Goal: Task Accomplishment & Management: Use online tool/utility

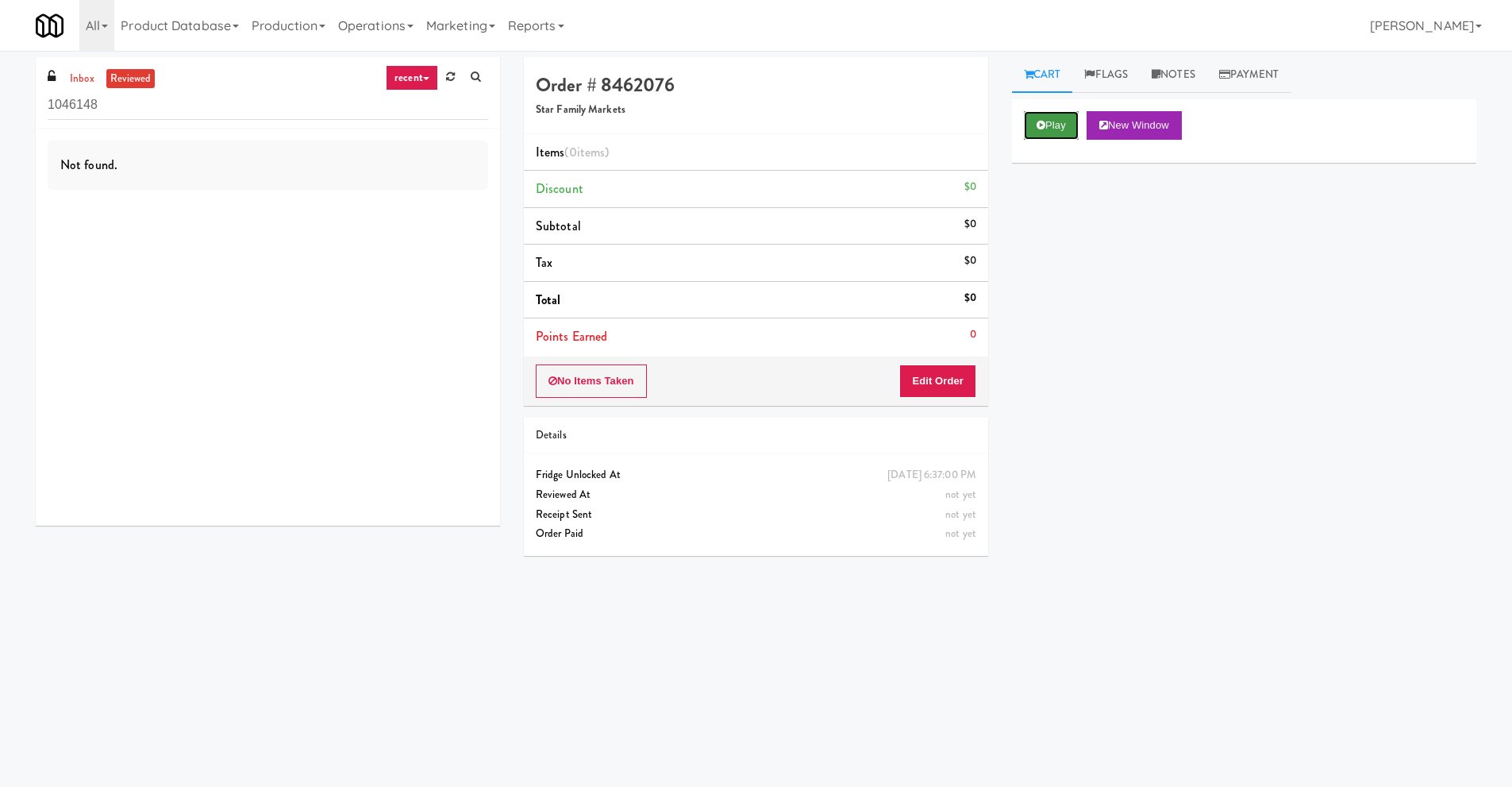
click at [1047, 120] on button "Play" at bounding box center [1052, 125] width 55 height 28
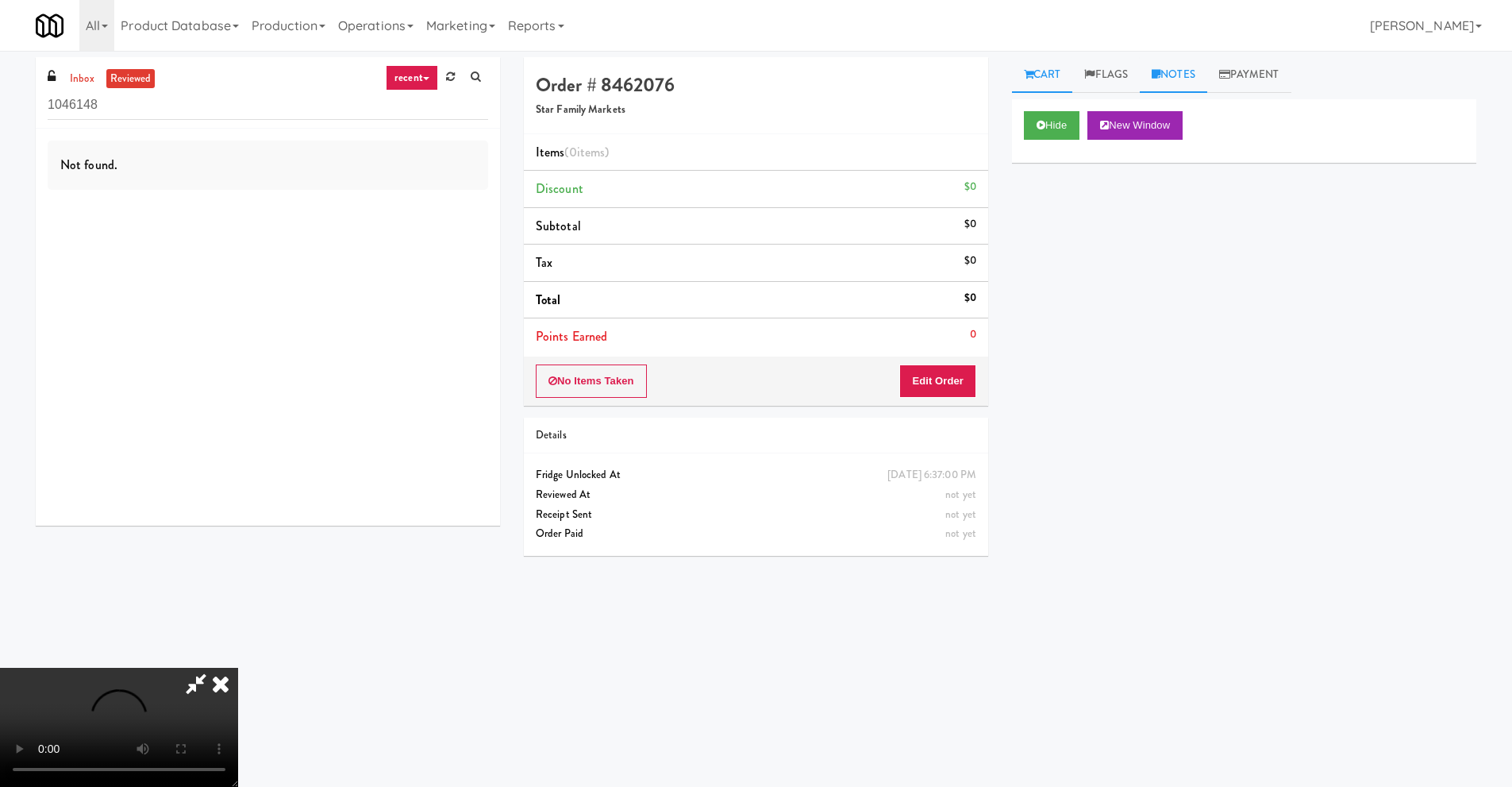
click at [1161, 72] on icon at bounding box center [1156, 74] width 8 height 10
click at [1061, 77] on link "Cart" at bounding box center [1042, 75] width 61 height 36
click at [967, 371] on button "Edit Order" at bounding box center [938, 381] width 77 height 33
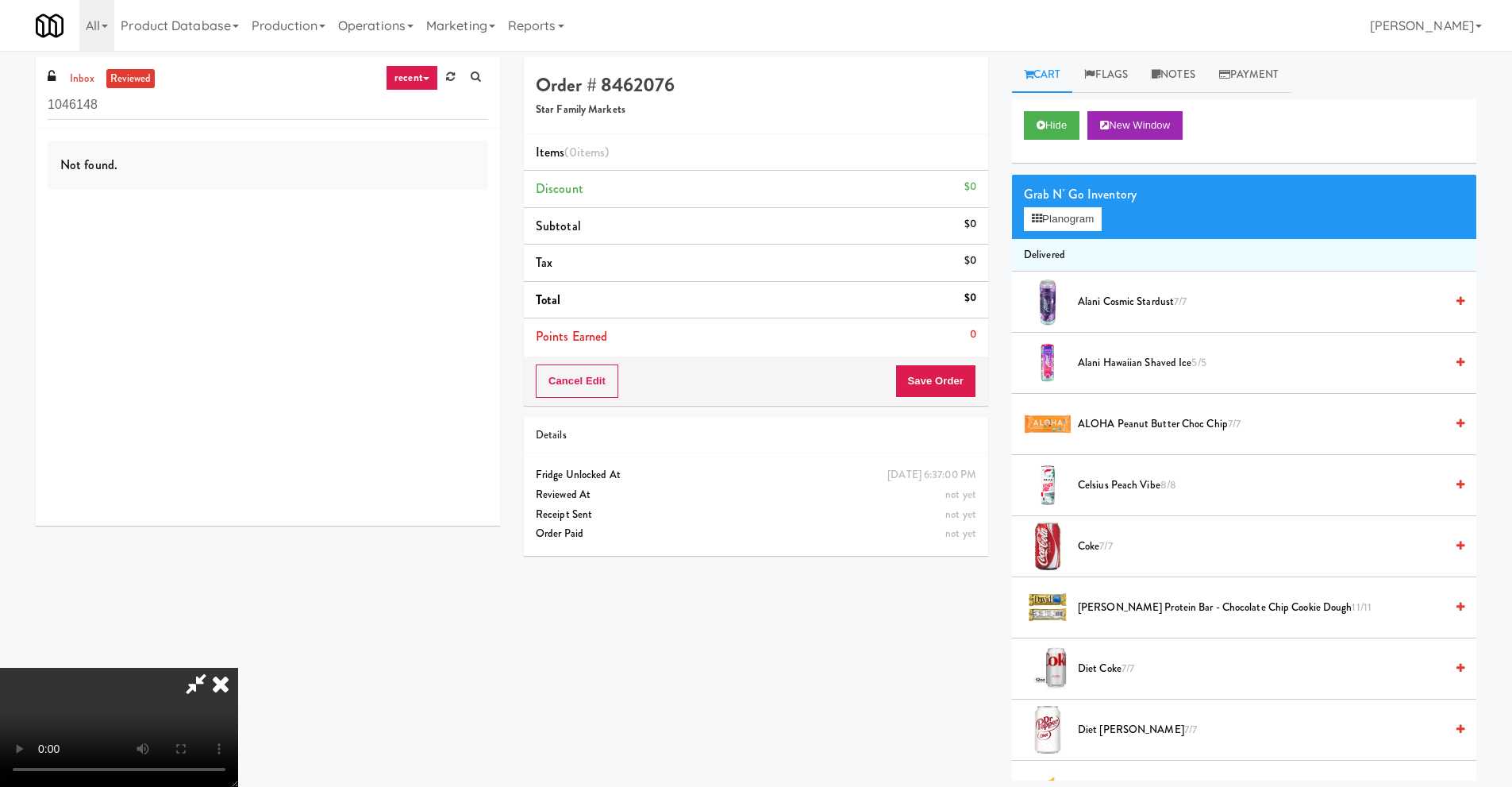
click at [238, 668] on video at bounding box center [119, 727] width 238 height 119
click at [1063, 224] on button "Planogram" at bounding box center [1062, 219] width 77 height 24
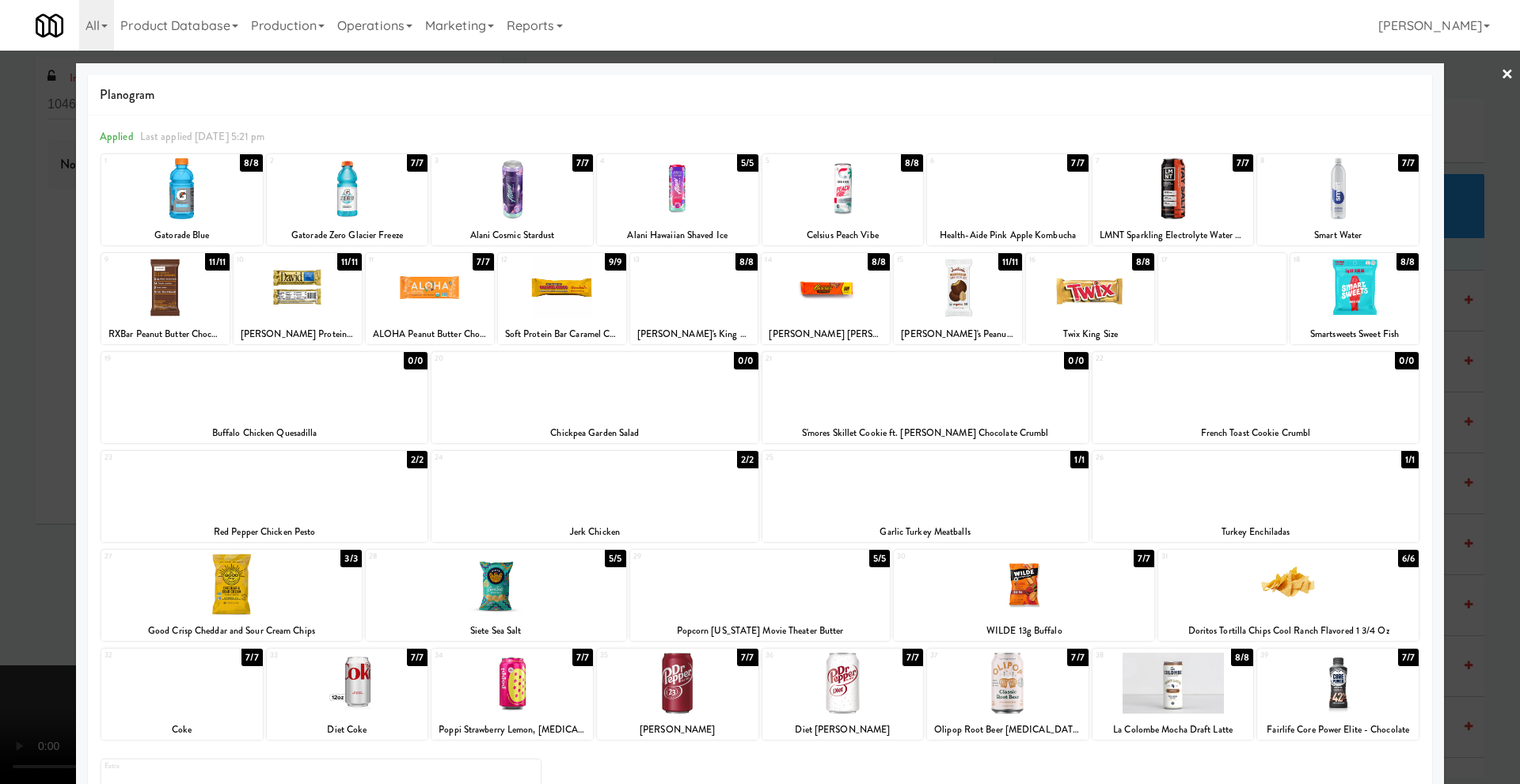
click at [37, 532] on div at bounding box center [760, 392] width 1520 height 784
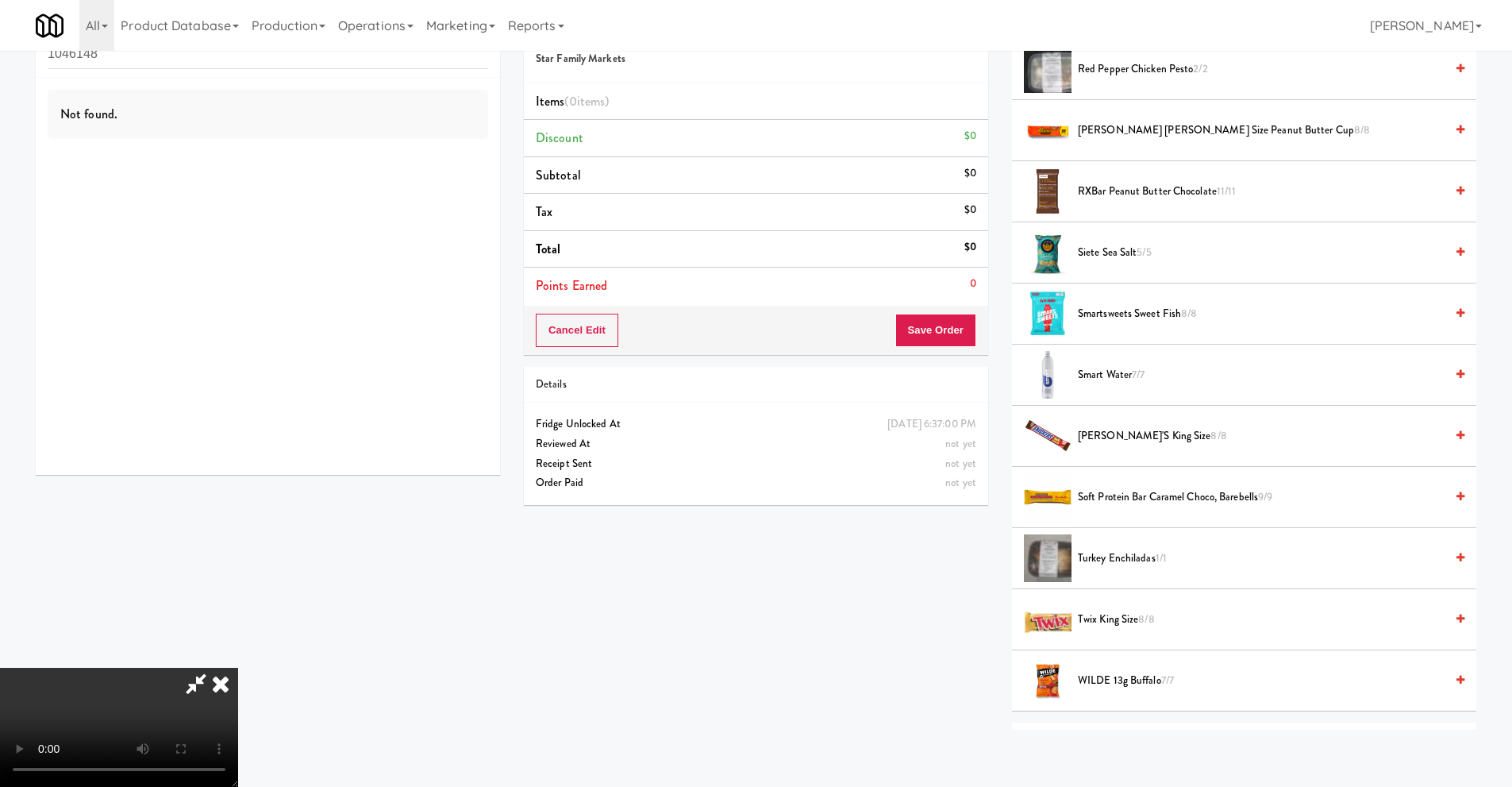
scroll to position [1754, 0]
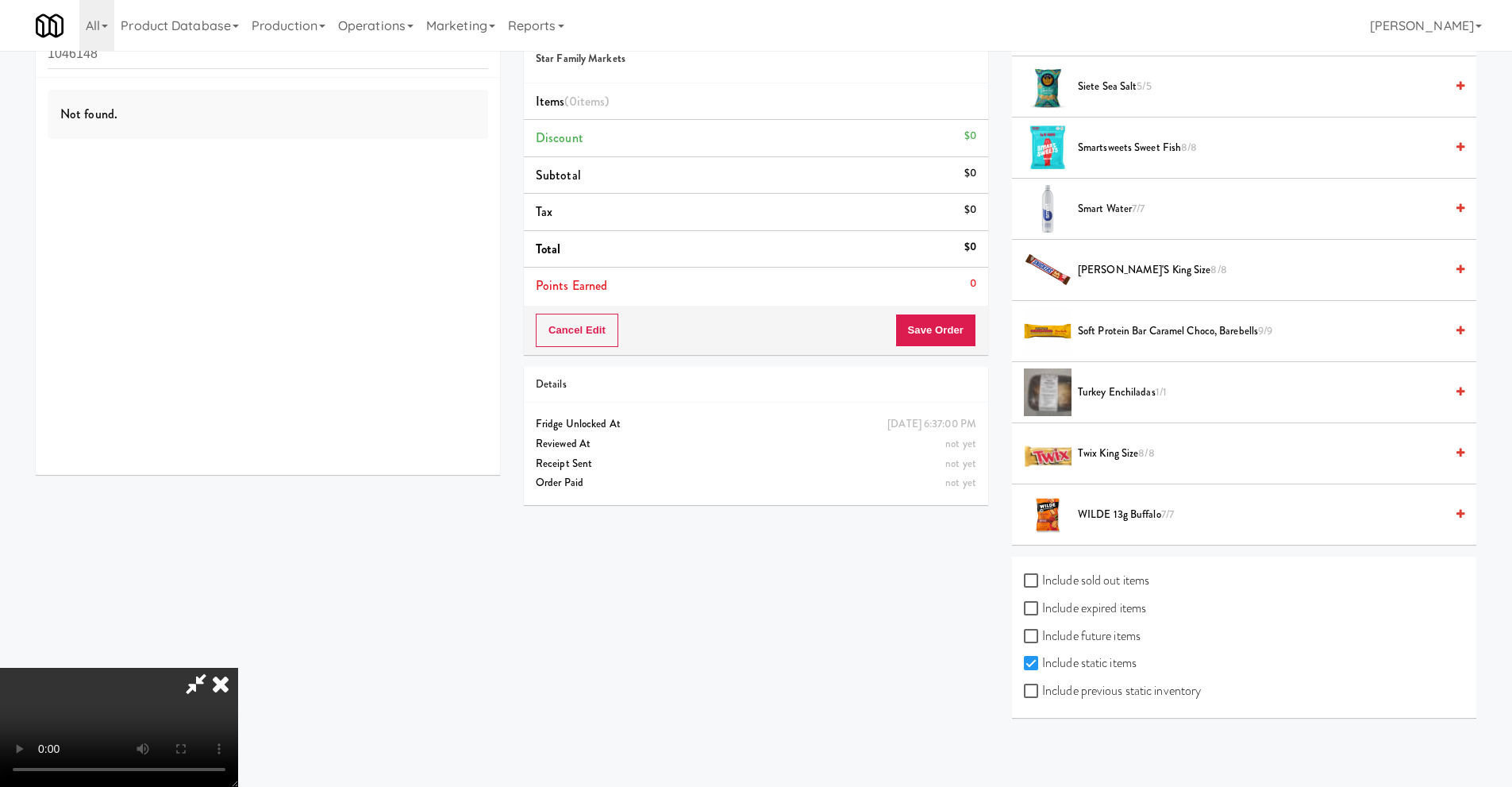
click at [238, 668] on icon at bounding box center [221, 684] width 35 height 32
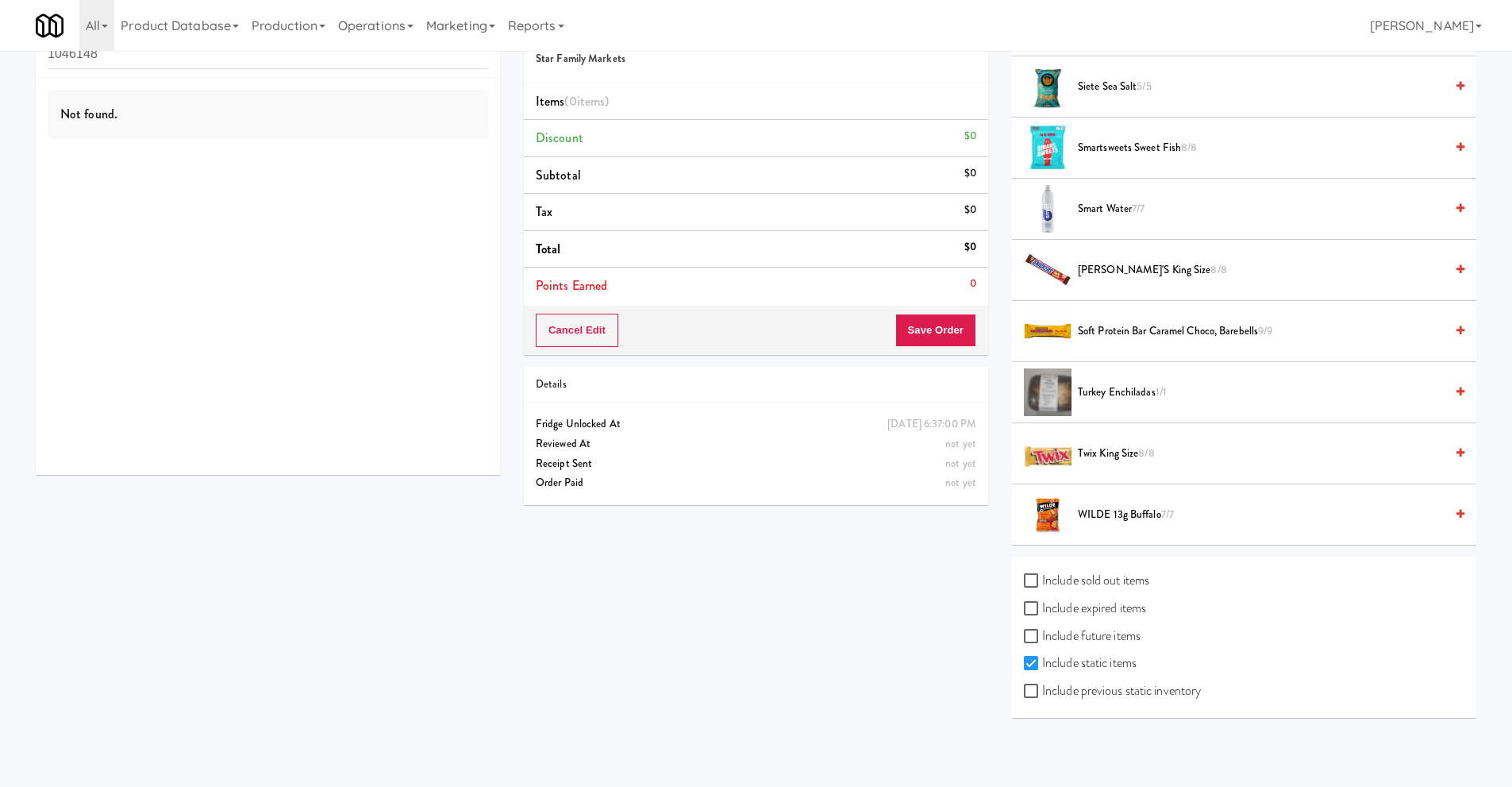
click at [1097, 587] on label "Include sold out items" at bounding box center [1087, 580] width 126 height 24
click at [1042, 587] on input "Include sold out items" at bounding box center [1033, 580] width 18 height 12
checkbox input "true"
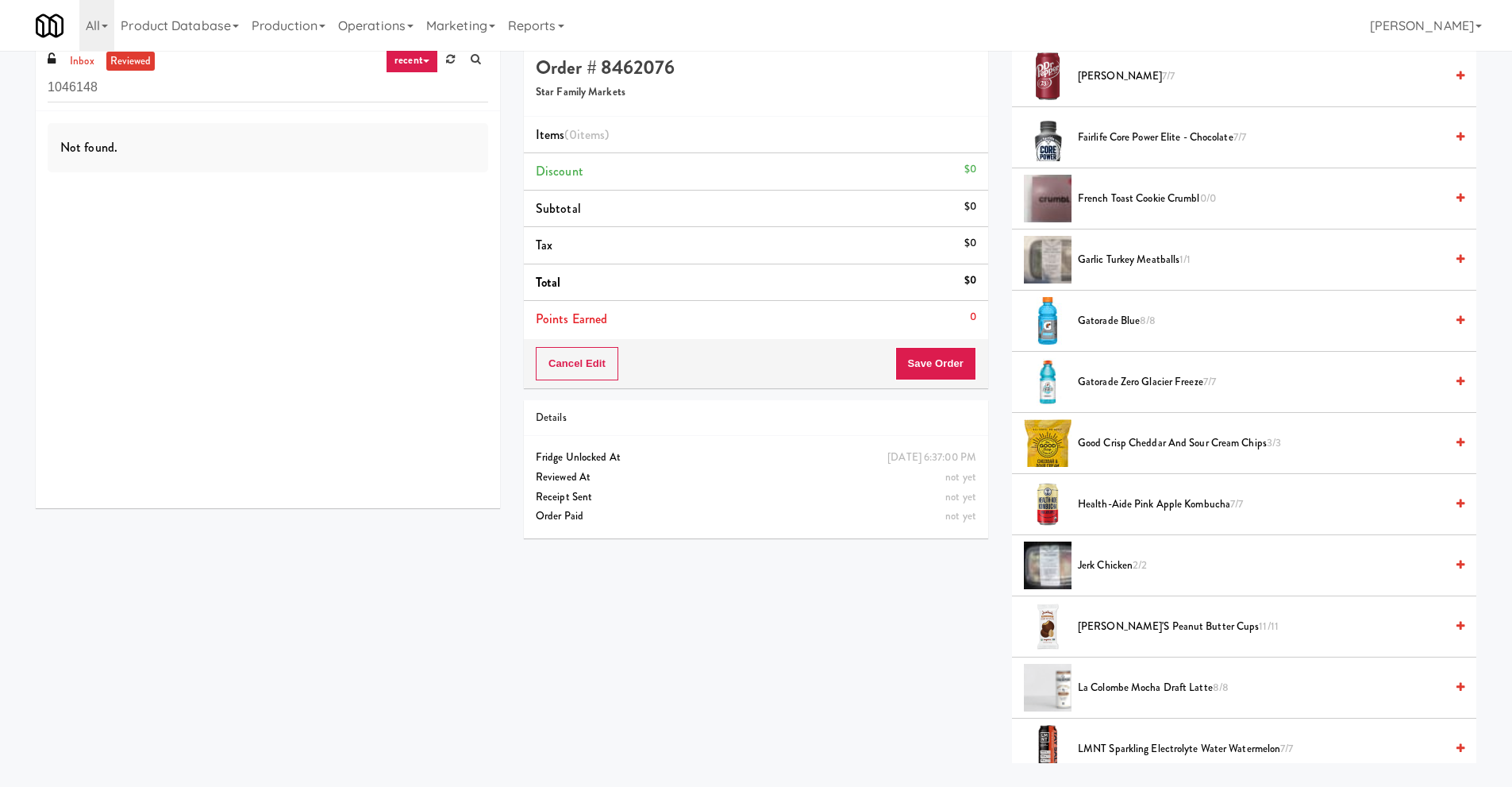
scroll to position [0, 0]
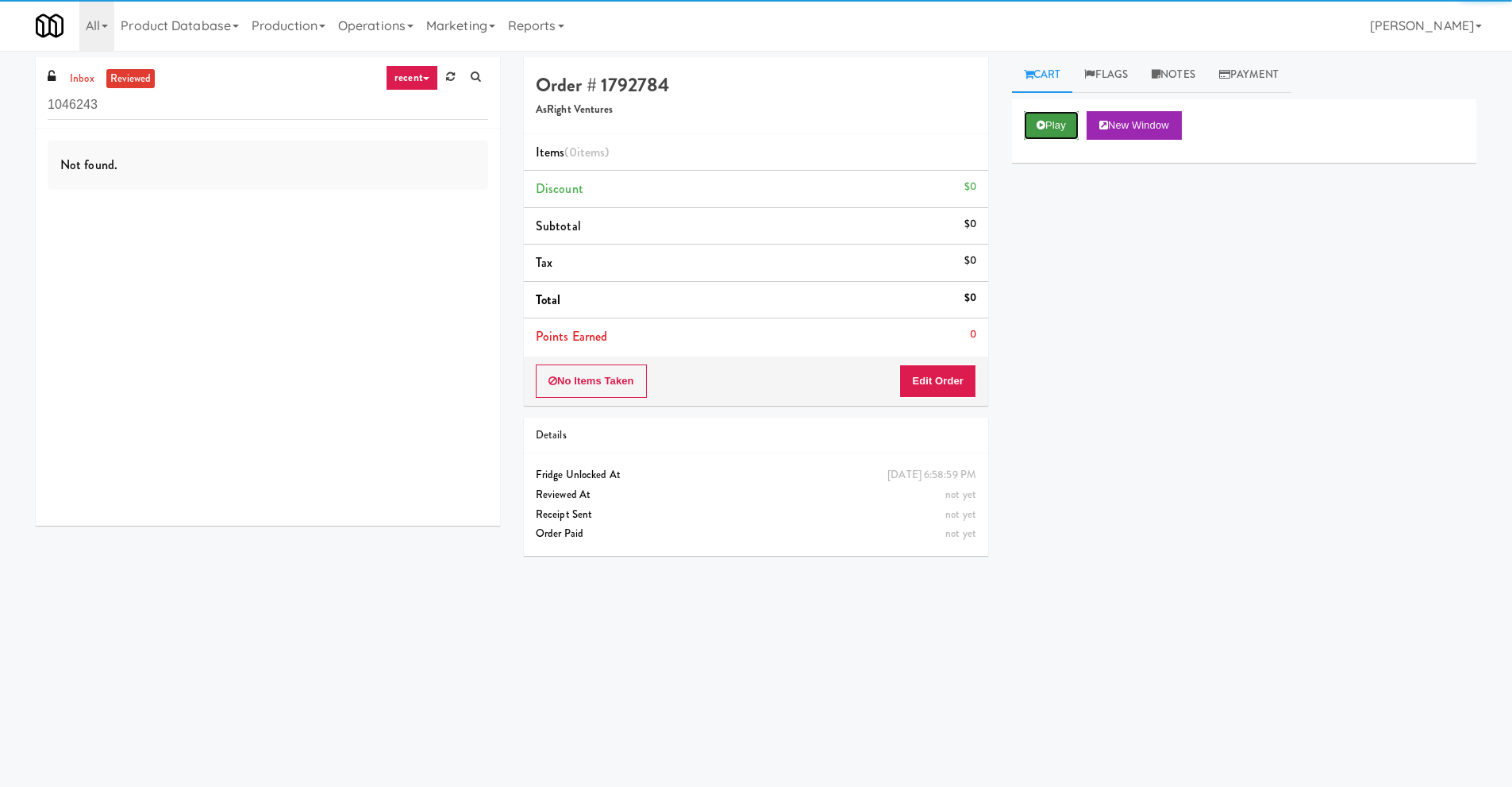
click at [1071, 115] on button "Play" at bounding box center [1052, 125] width 55 height 28
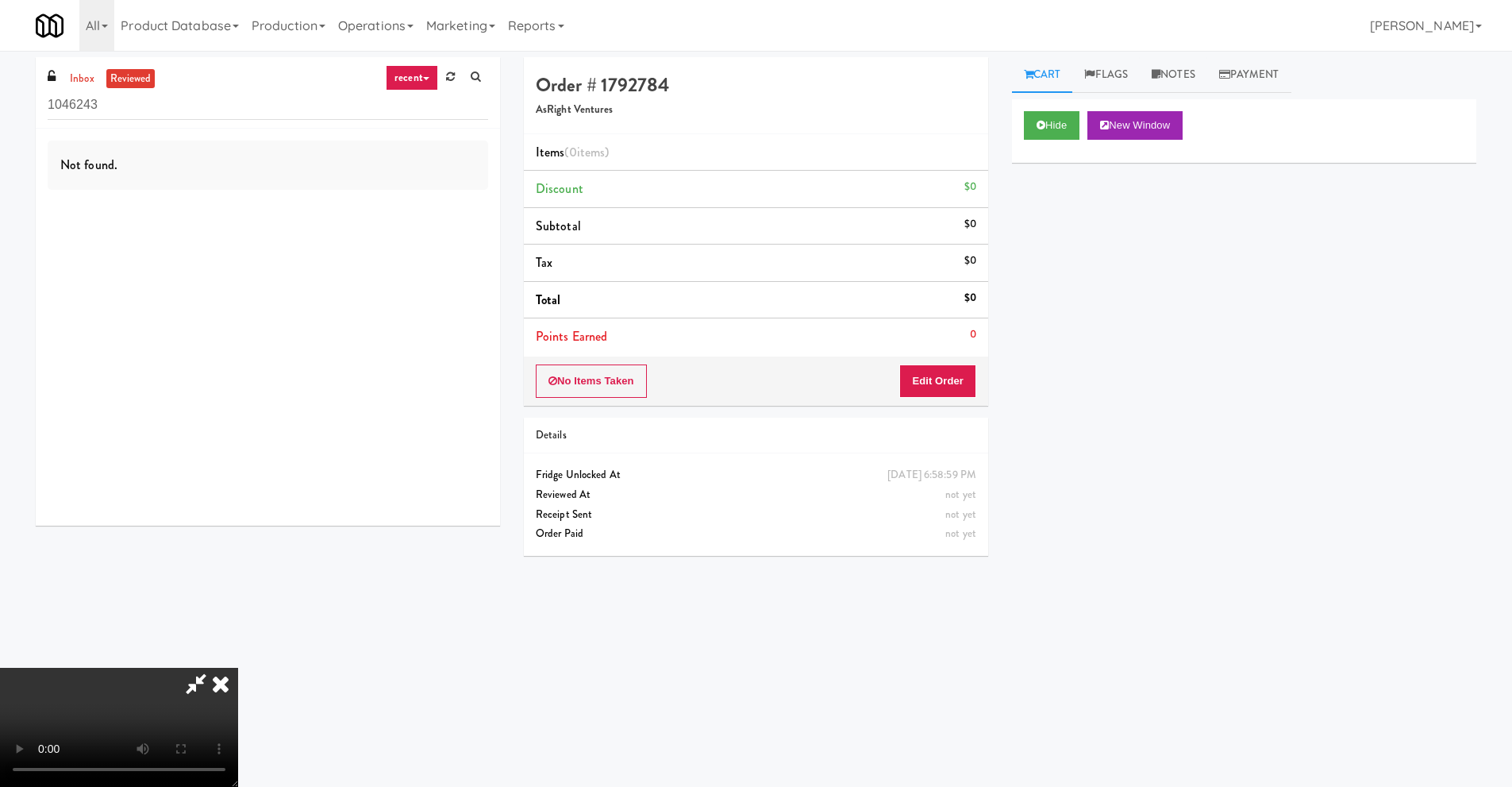
click at [238, 668] on video at bounding box center [119, 727] width 238 height 119
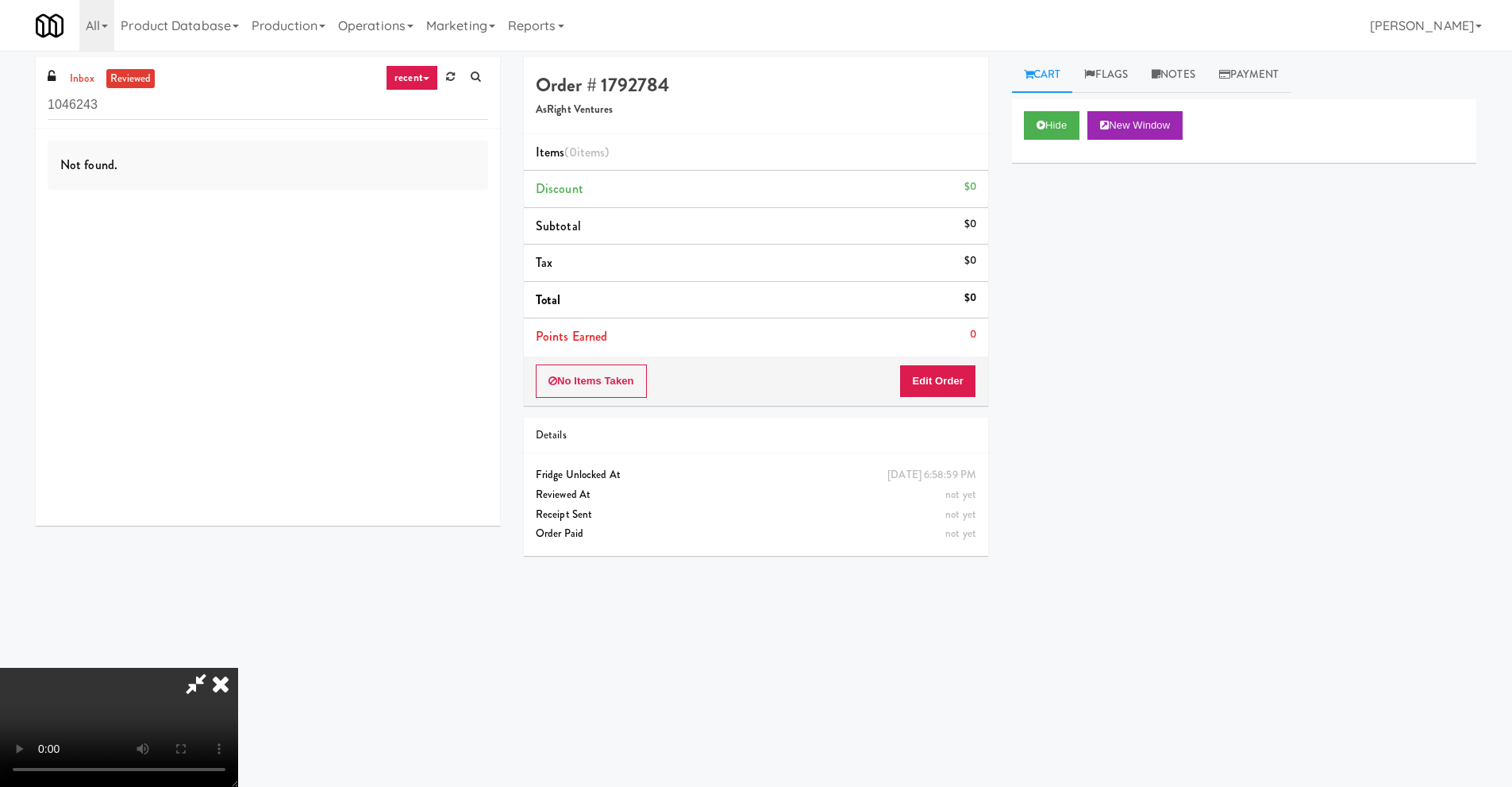
click at [238, 668] on icon at bounding box center [221, 684] width 35 height 32
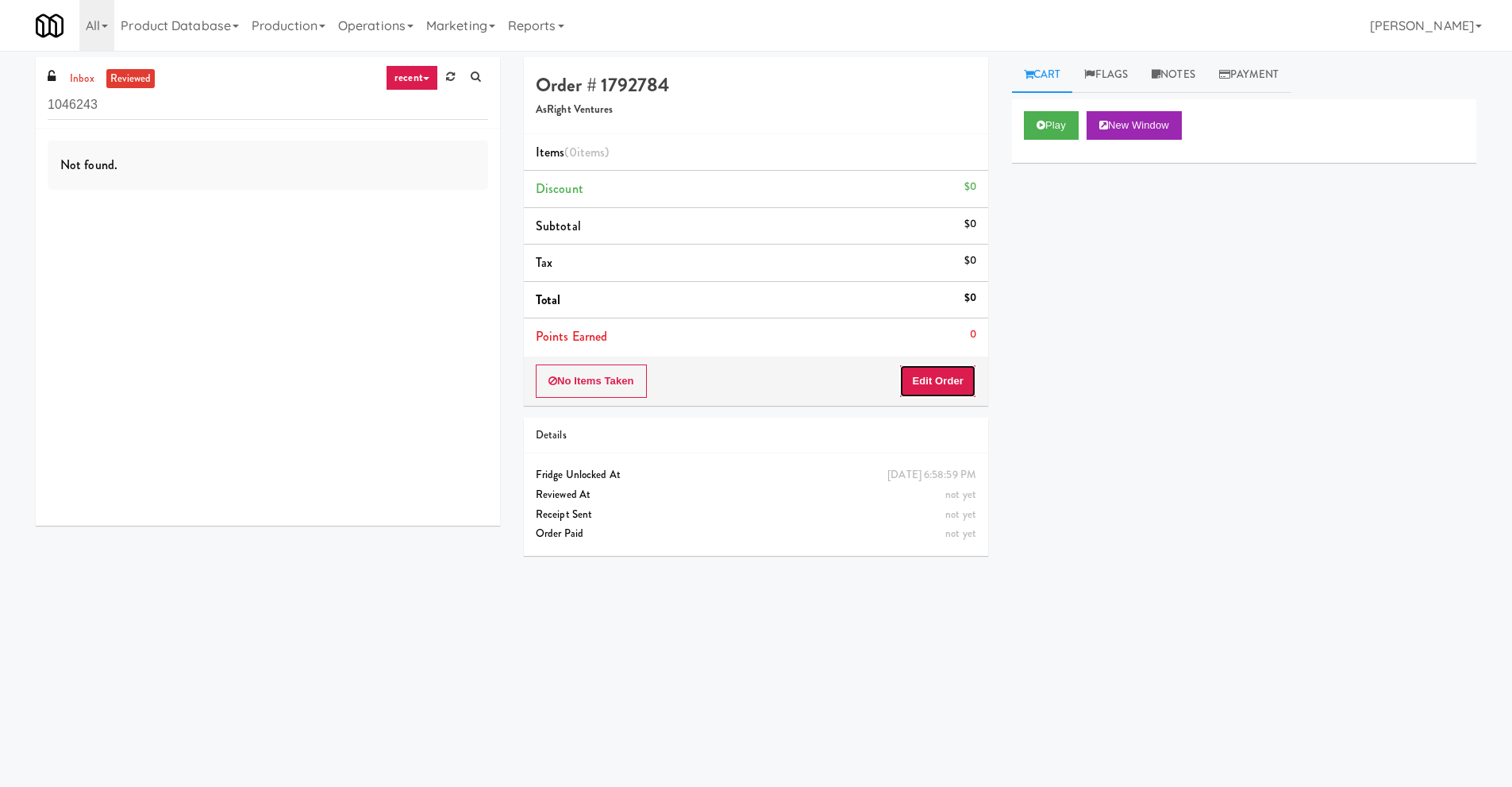
click at [958, 382] on button "Edit Order" at bounding box center [938, 381] width 77 height 33
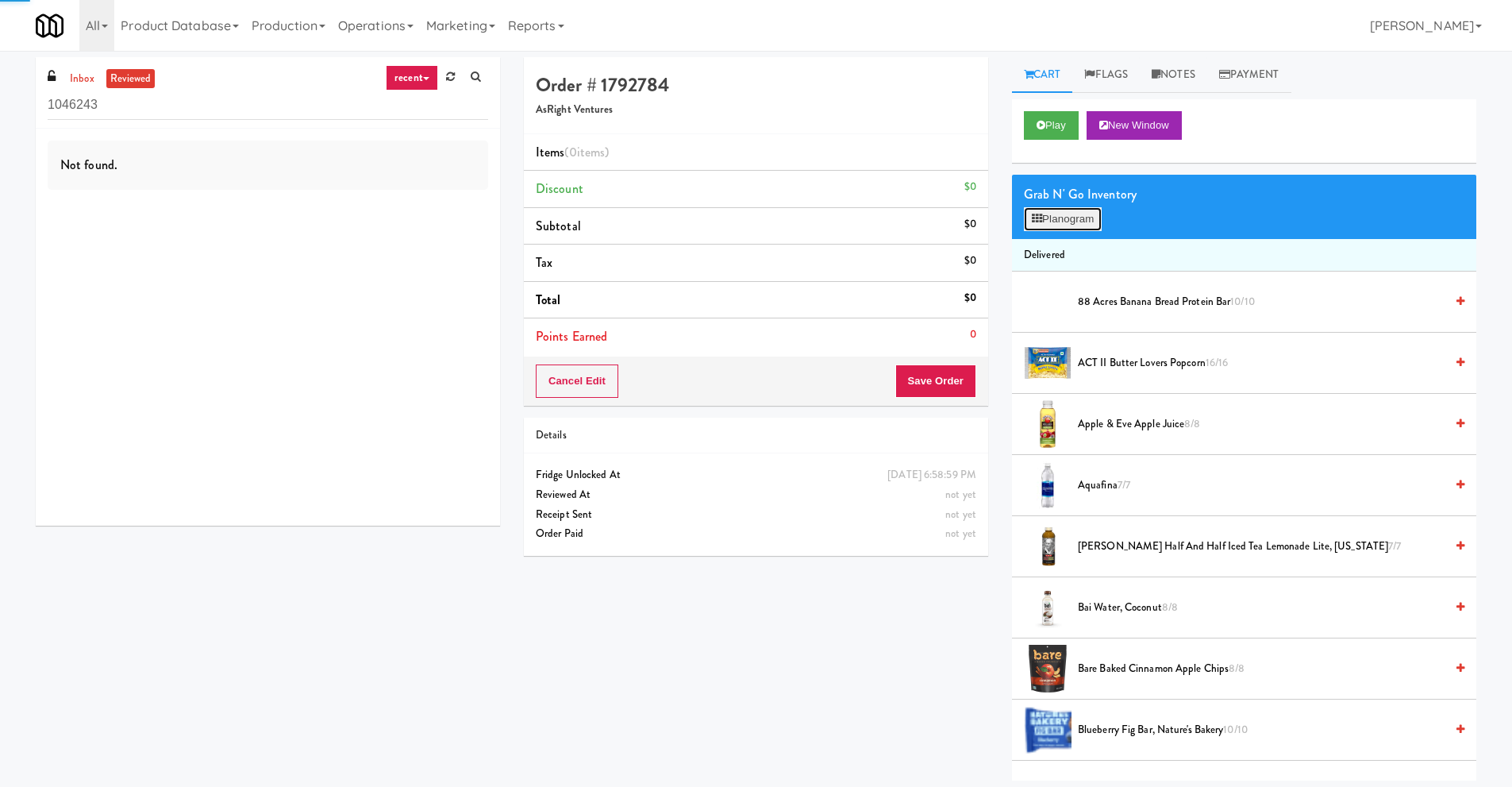
click at [1055, 227] on button "Planogram" at bounding box center [1062, 219] width 77 height 24
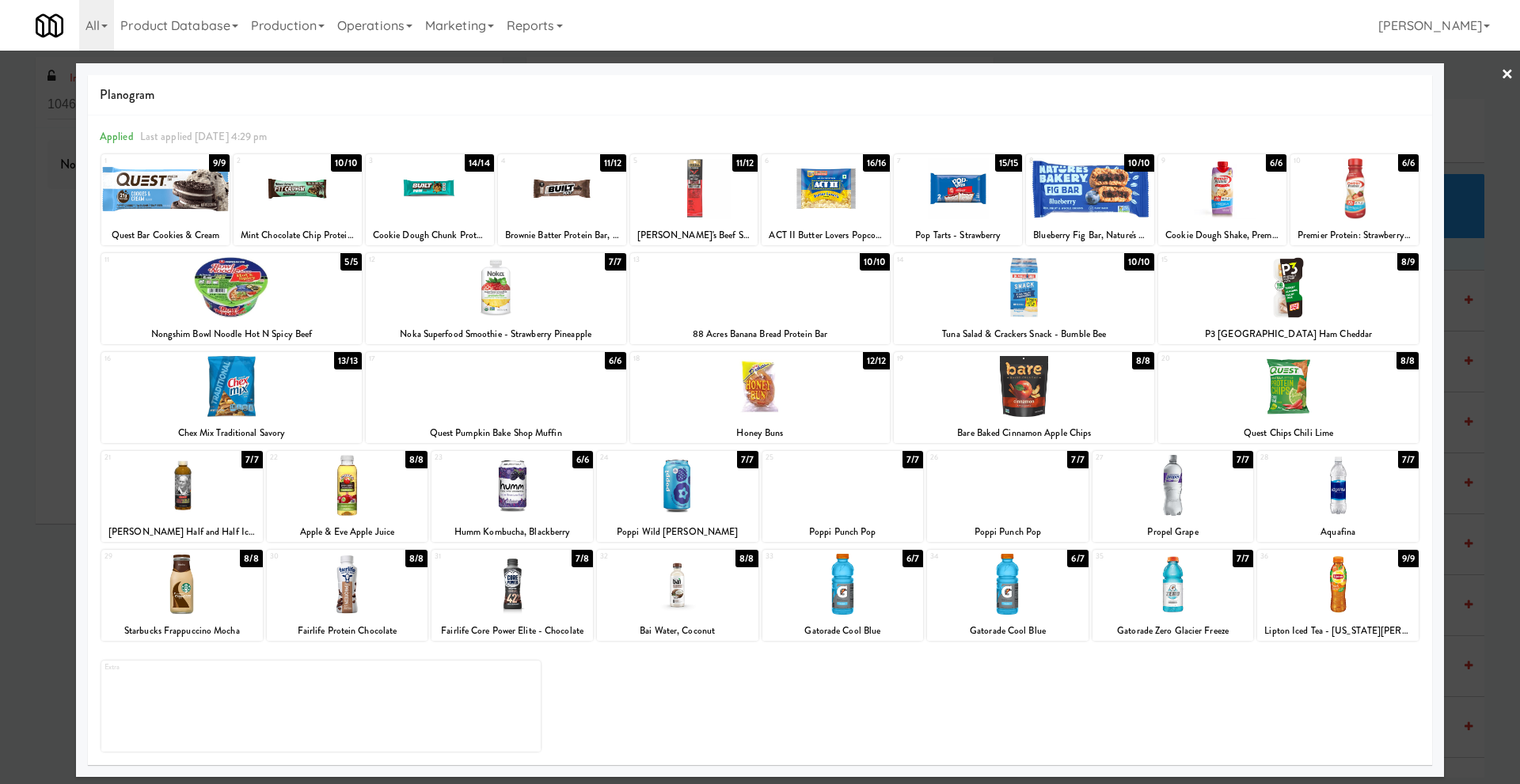
click at [1500, 76] on div at bounding box center [760, 392] width 1520 height 784
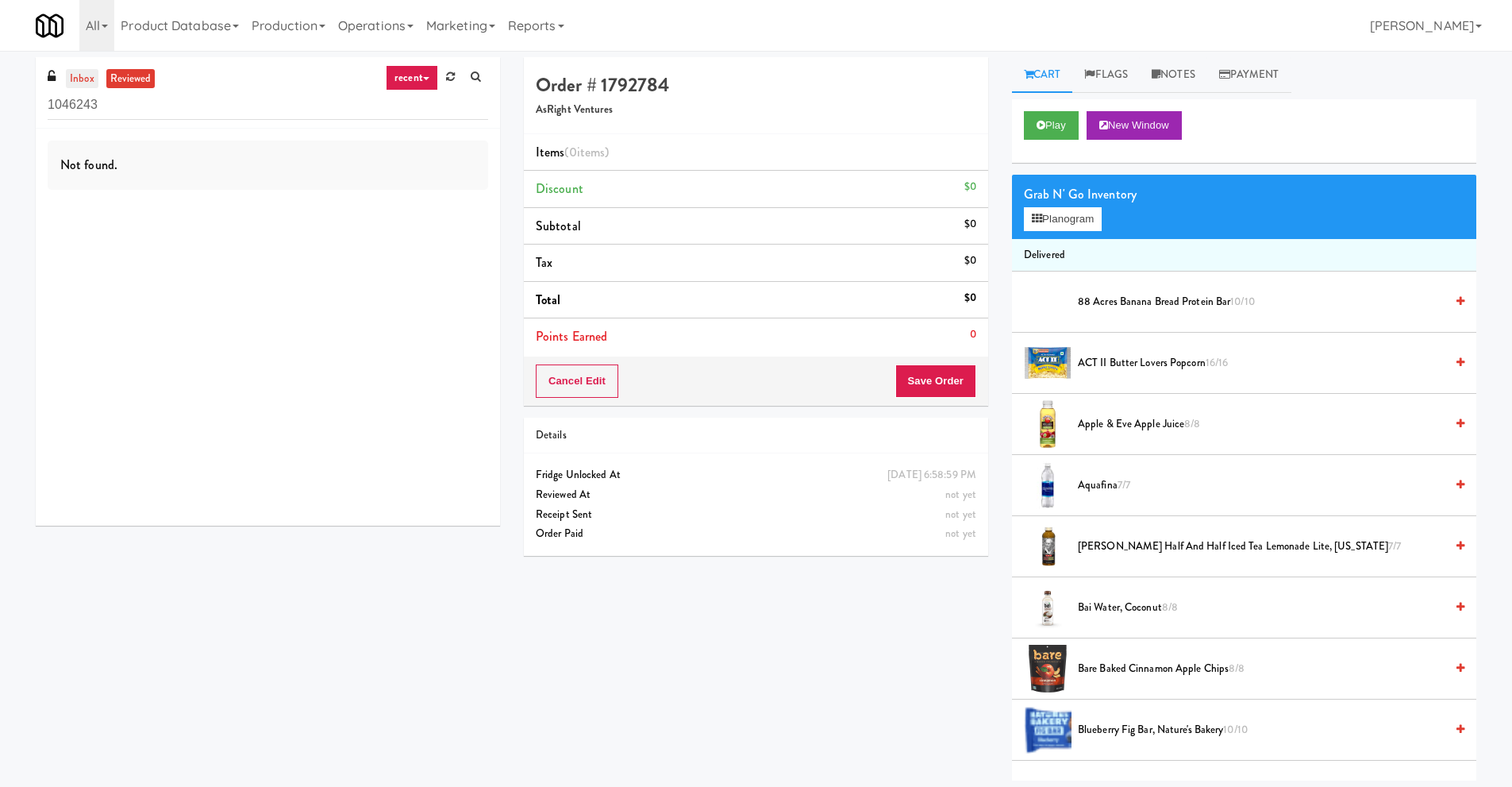
click at [91, 76] on link "inbox" at bounding box center [82, 79] width 32 height 20
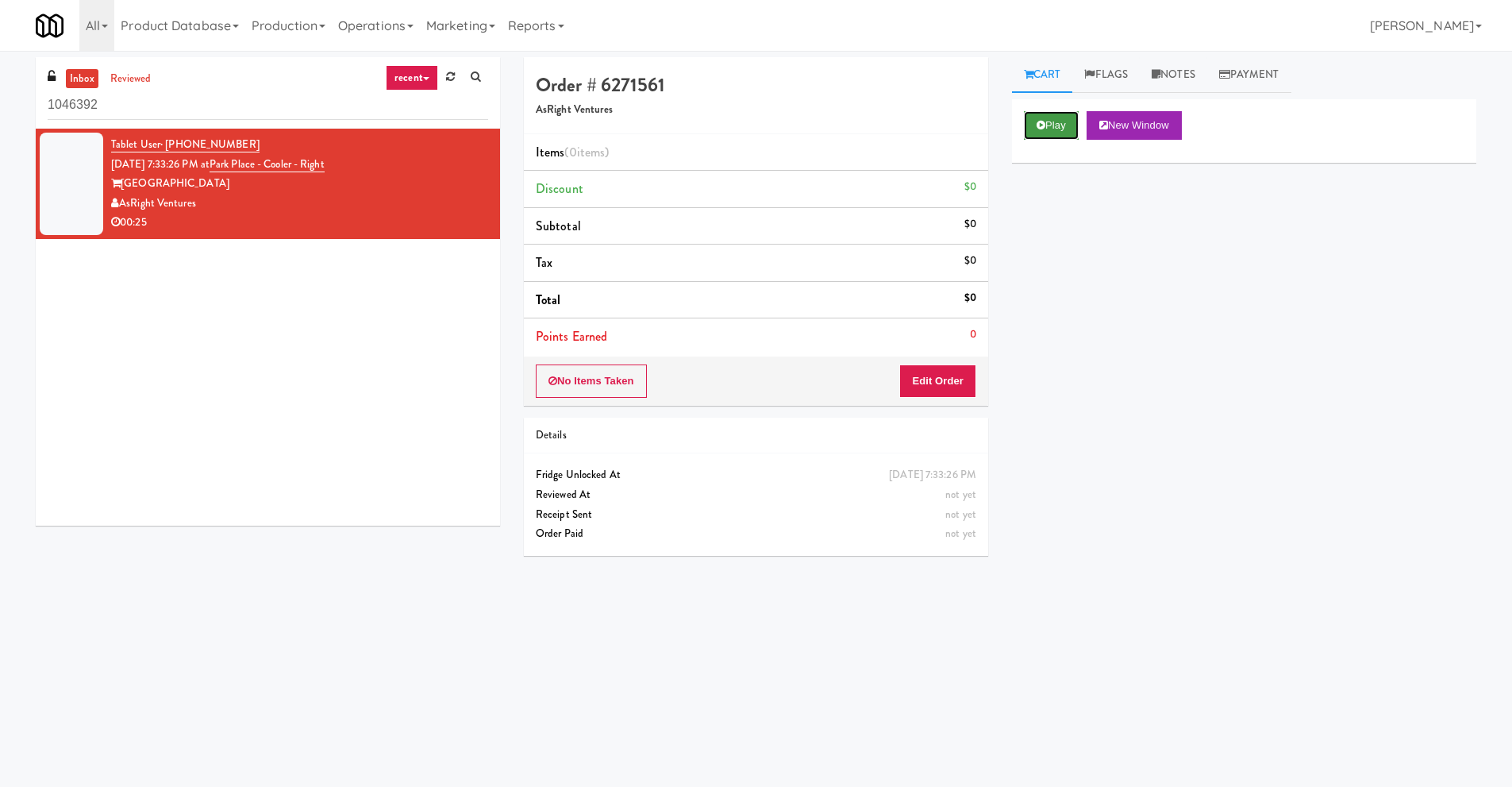
click at [1064, 122] on button "Play" at bounding box center [1052, 125] width 55 height 28
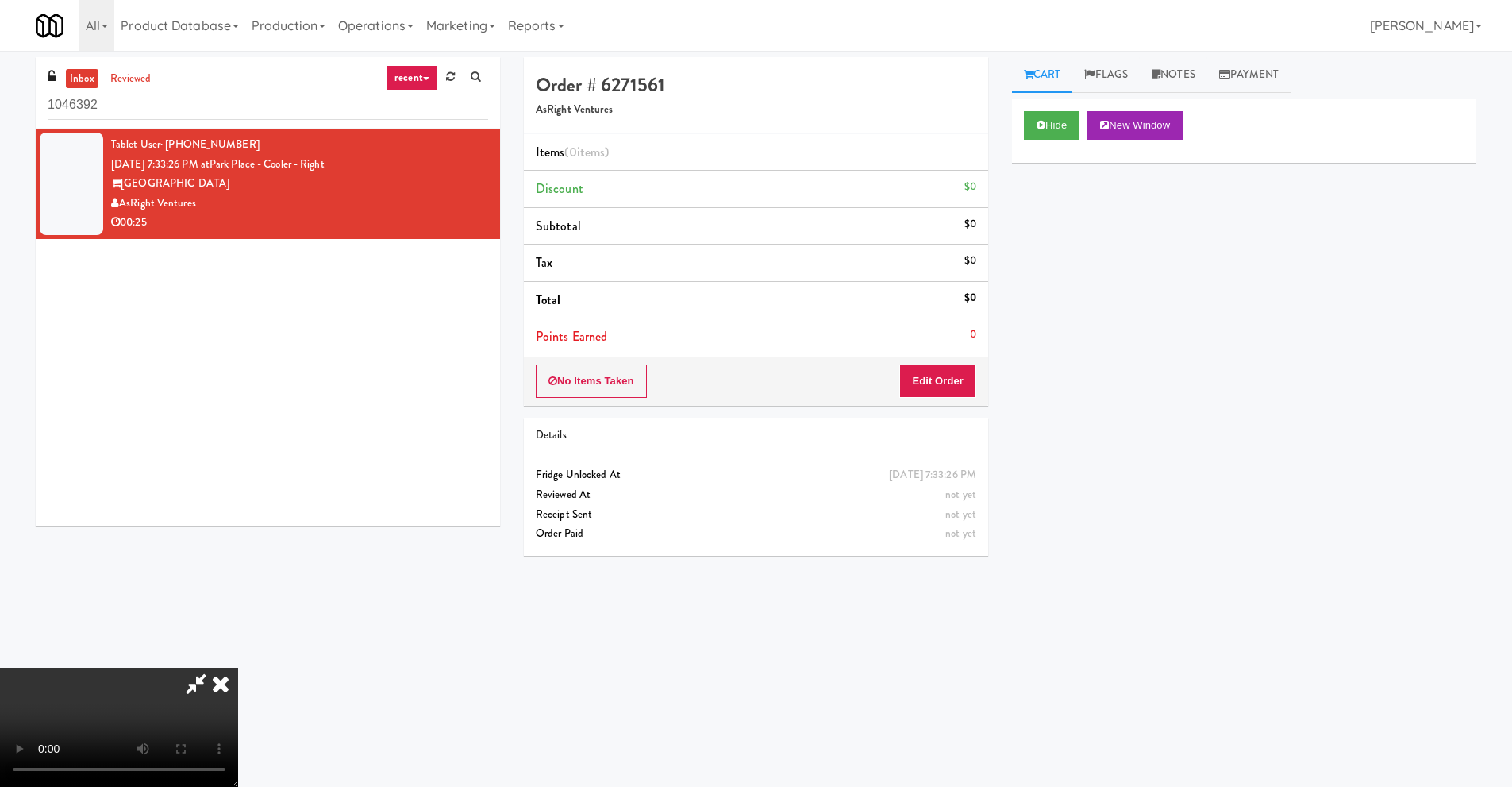
click at [238, 668] on video at bounding box center [119, 727] width 238 height 119
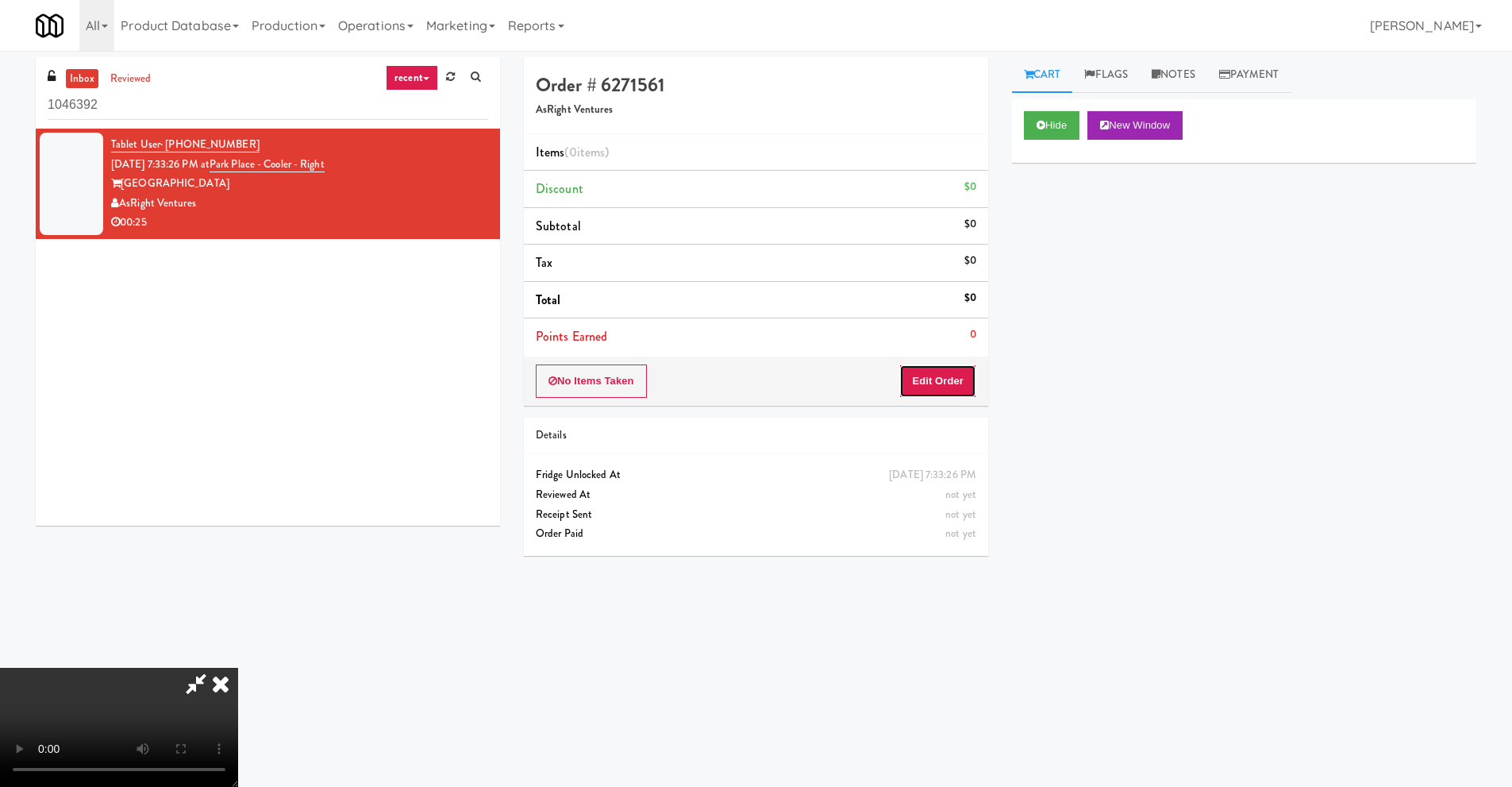
click at [960, 375] on button "Edit Order" at bounding box center [938, 381] width 77 height 33
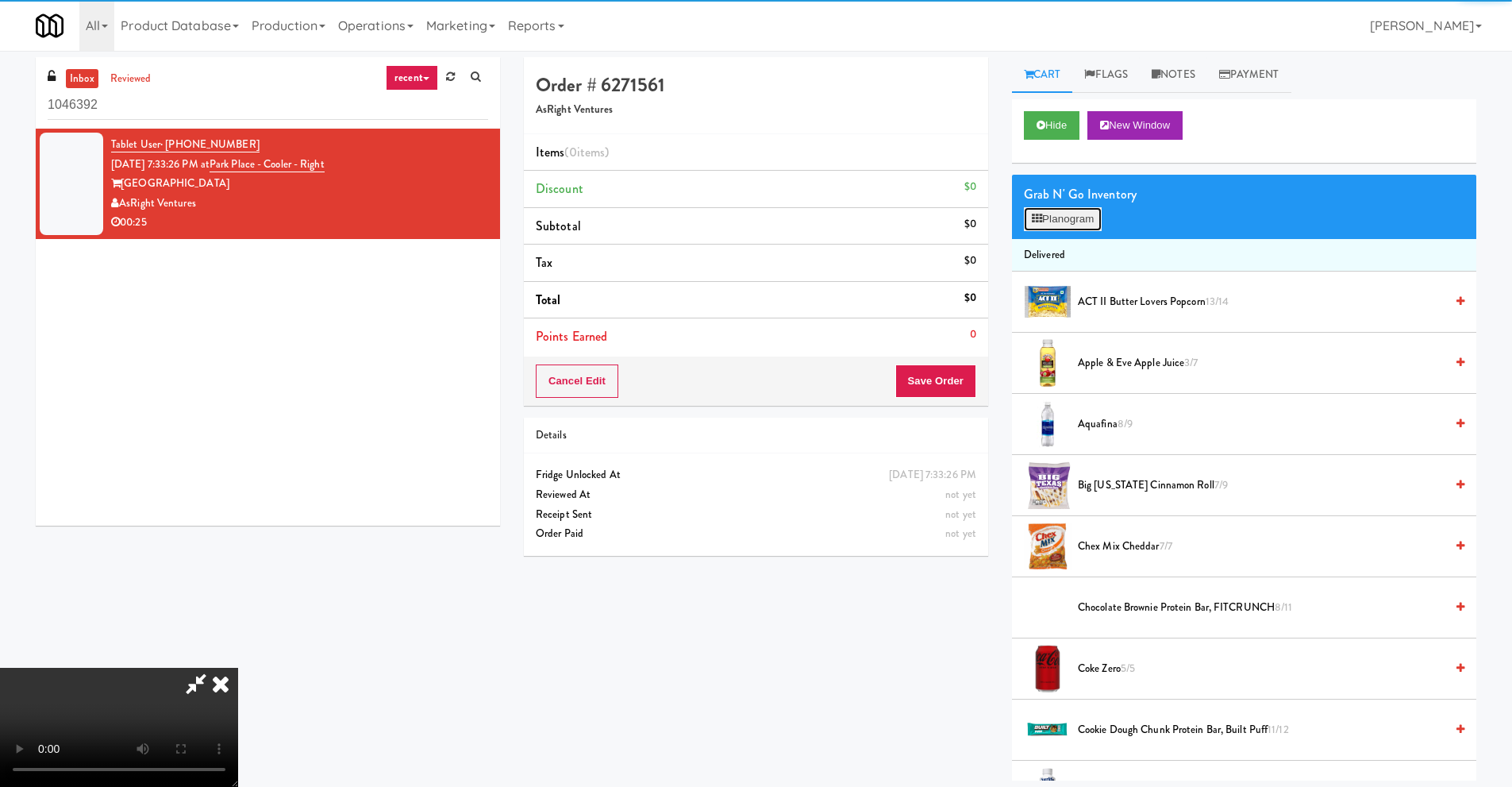
click at [1046, 217] on button "Planogram" at bounding box center [1062, 219] width 77 height 24
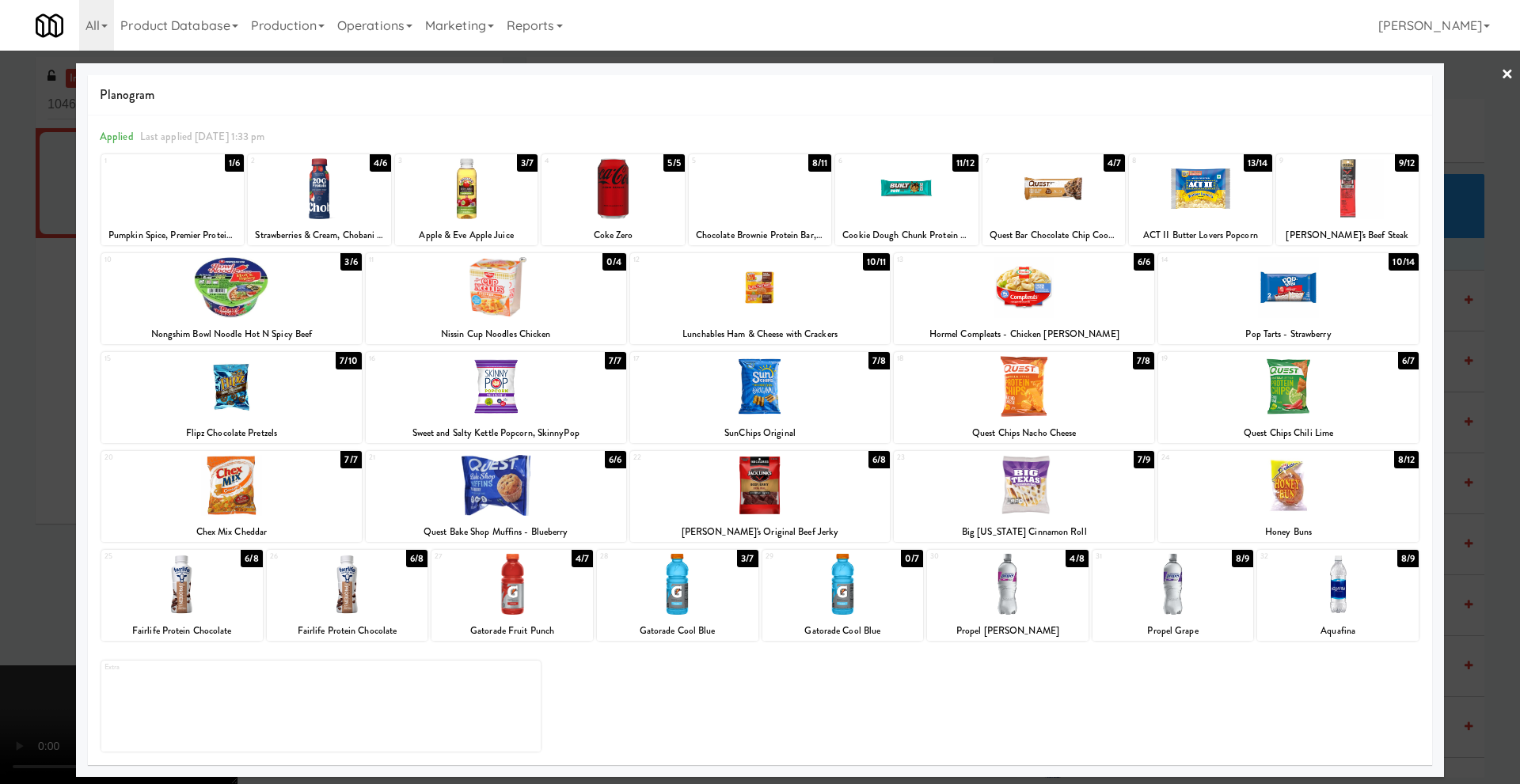
click at [1512, 75] on link "×" at bounding box center [1507, 75] width 12 height 49
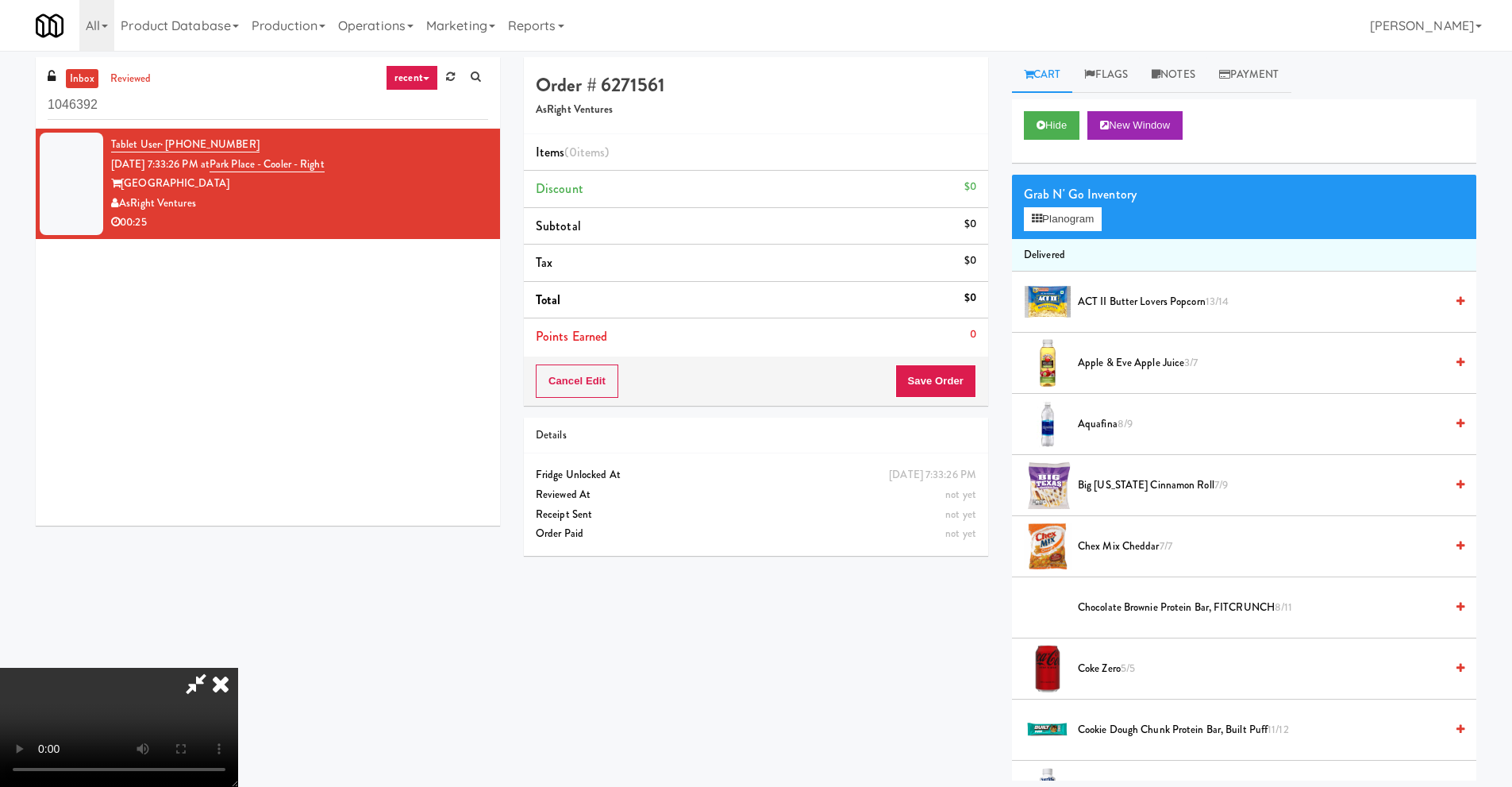
click at [238, 668] on video at bounding box center [119, 727] width 238 height 119
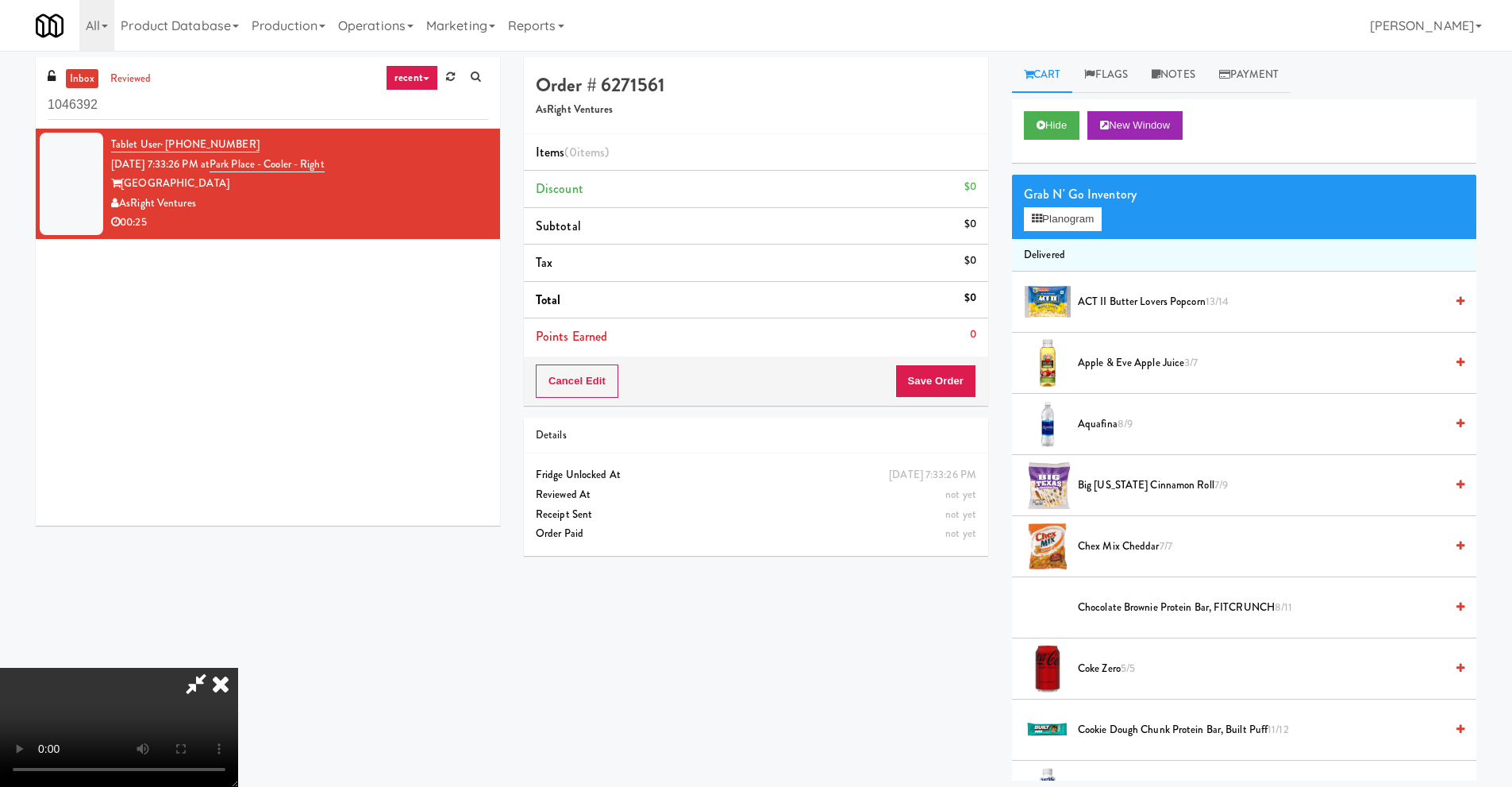
click at [238, 668] on video at bounding box center [119, 727] width 238 height 119
click at [1041, 230] on button "Planogram" at bounding box center [1062, 219] width 77 height 24
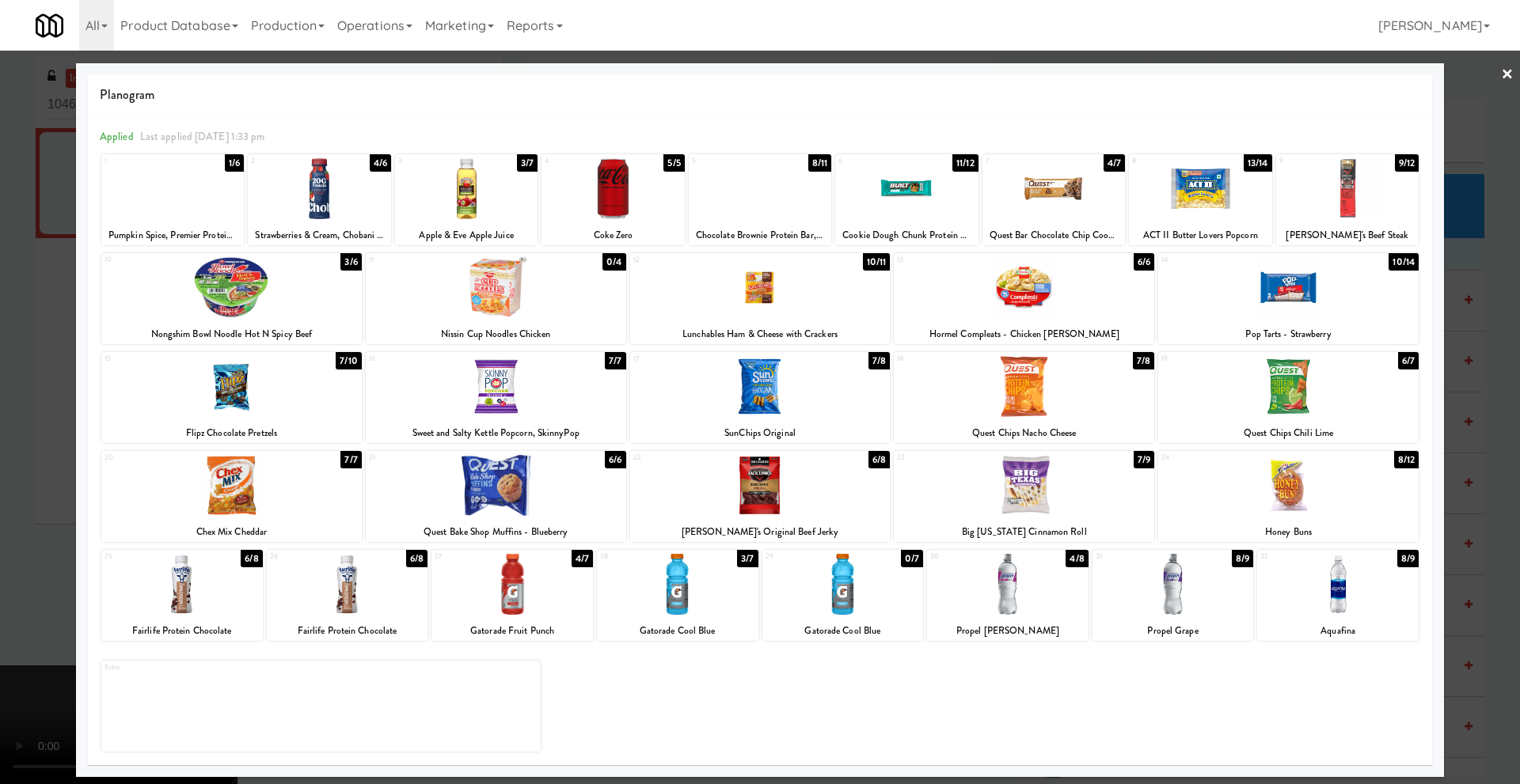
click at [55, 505] on div at bounding box center [760, 392] width 1520 height 784
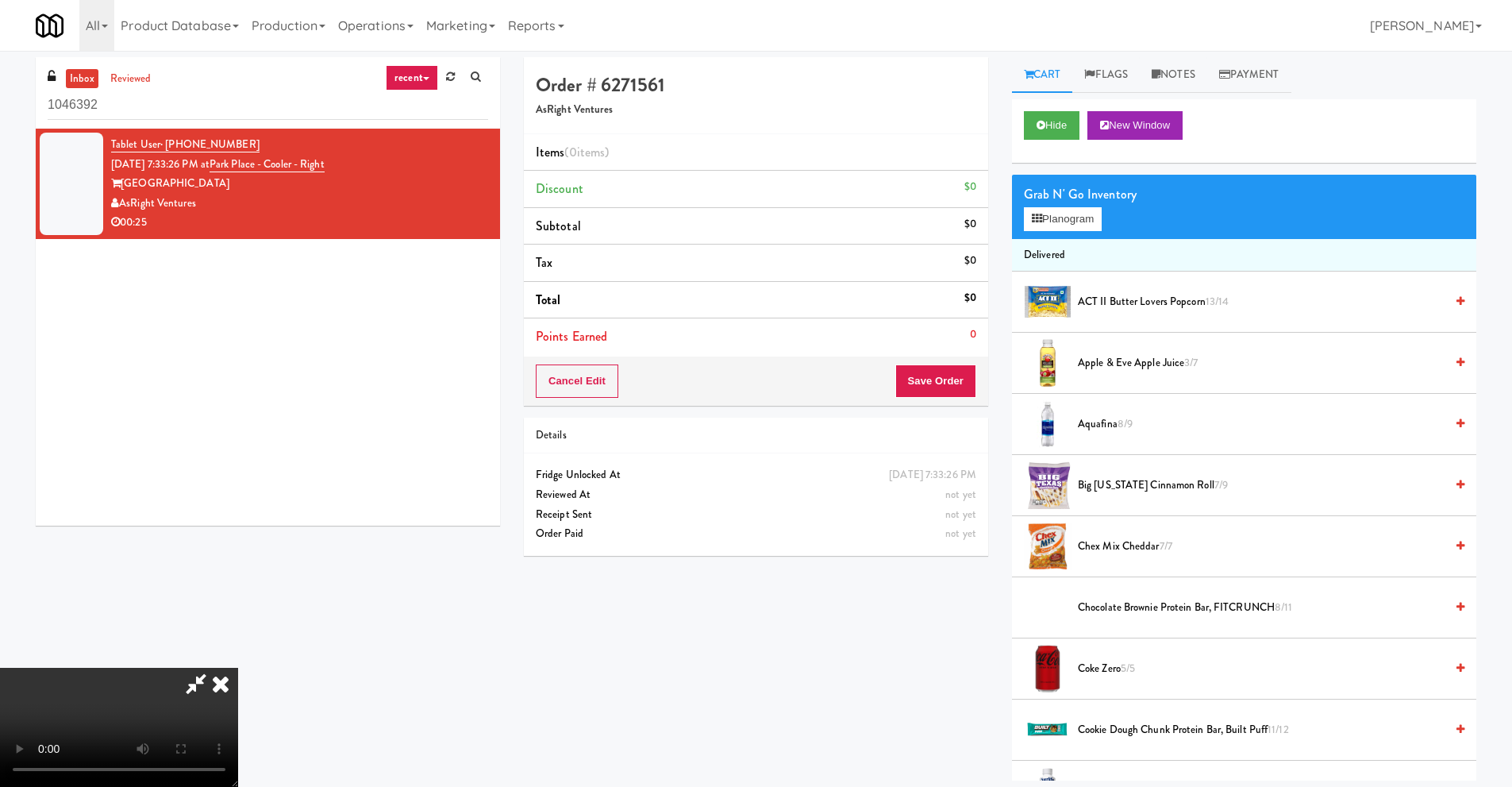
click at [238, 668] on icon at bounding box center [221, 684] width 35 height 32
